Goal: Task Accomplishment & Management: Manage account settings

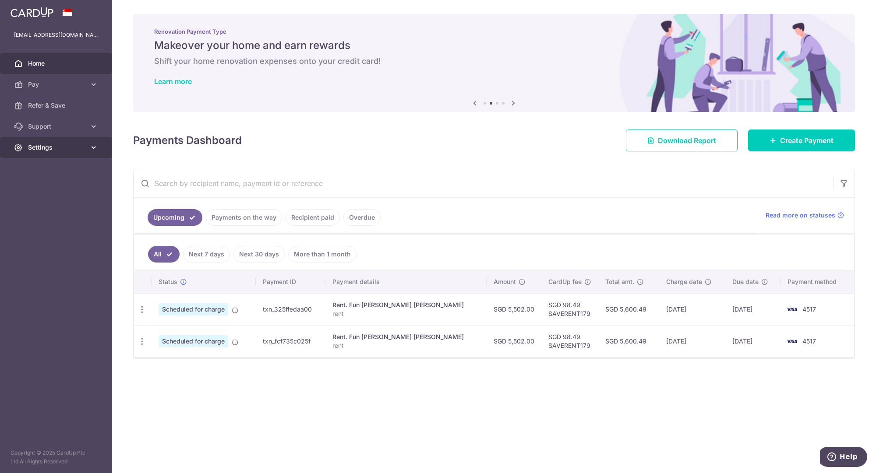
click at [60, 151] on span "Settings" at bounding box center [57, 147] width 58 height 9
click at [49, 192] on span "Logout" at bounding box center [57, 189] width 58 height 9
